Goal: Navigation & Orientation: Find specific page/section

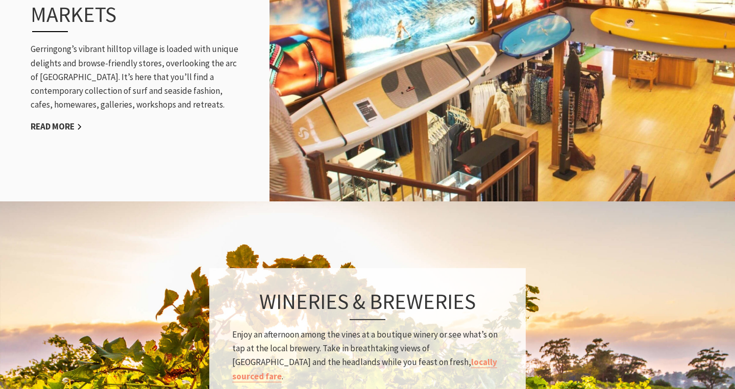
scroll to position [1217, 0]
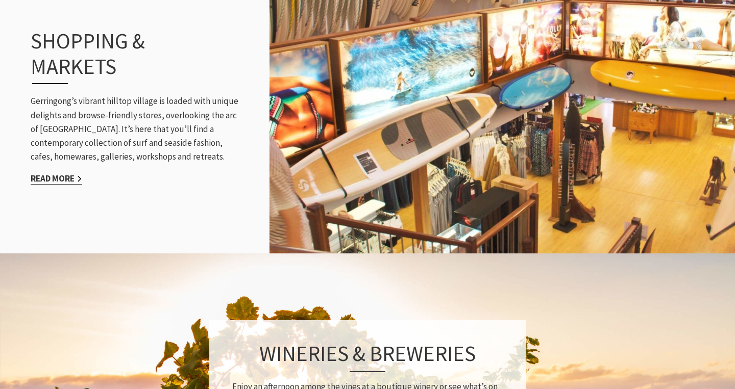
click at [68, 173] on link "Read More" at bounding box center [57, 179] width 52 height 12
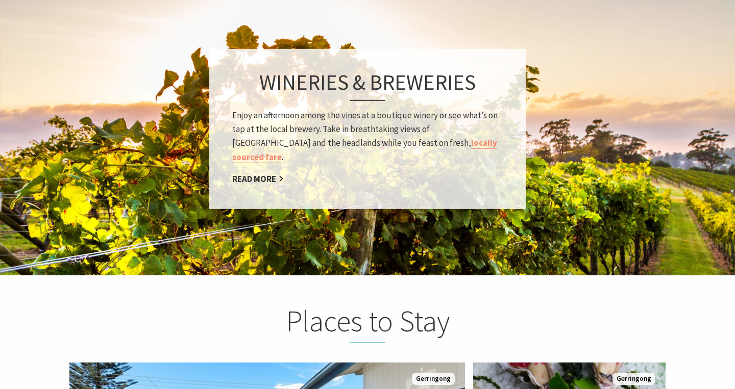
scroll to position [1491, 0]
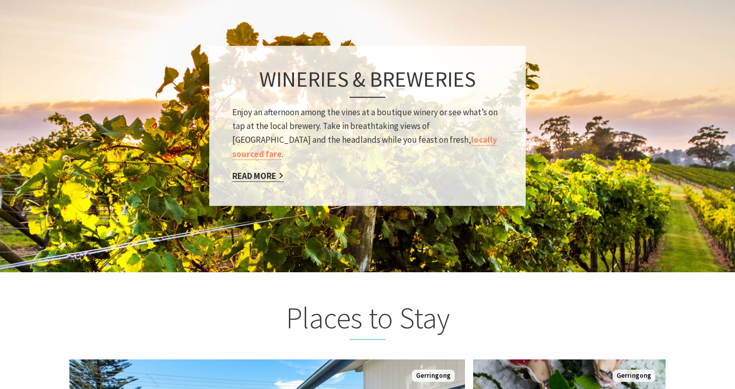
click at [255, 170] on link "Read More" at bounding box center [258, 176] width 52 height 12
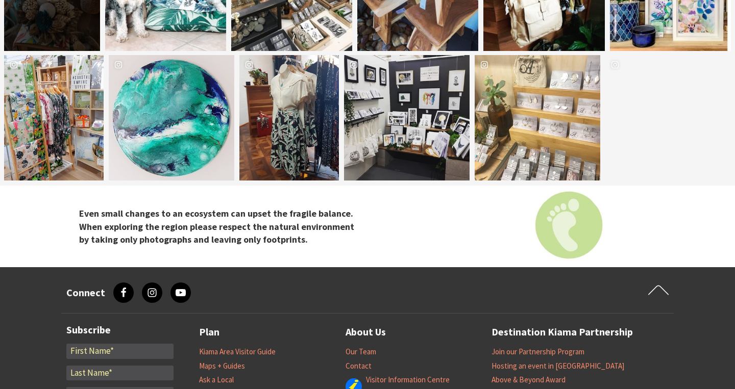
scroll to position [1817, 0]
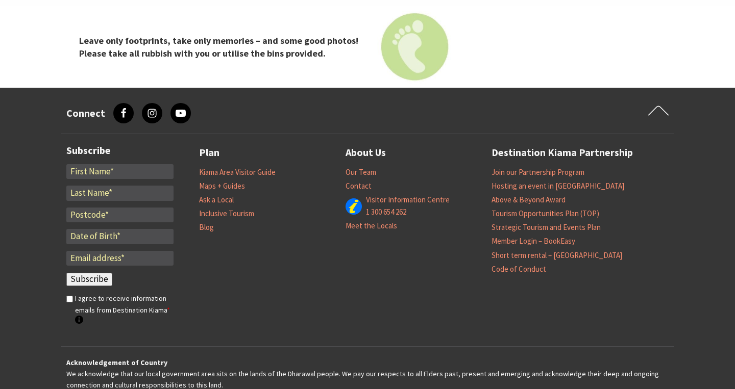
scroll to position [1209, 0]
